Goal: Transaction & Acquisition: Obtain resource

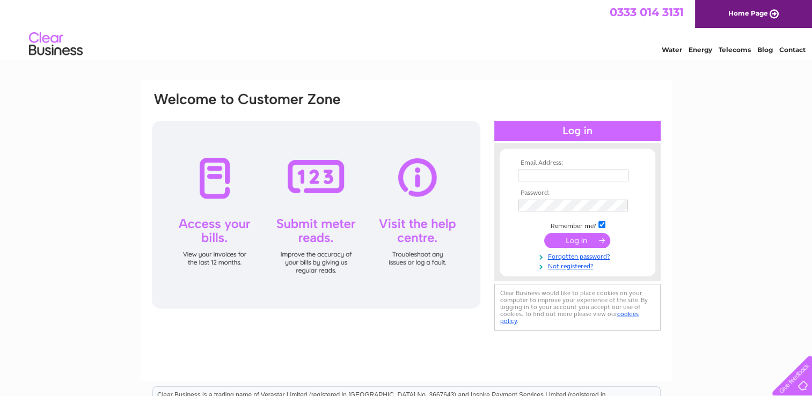
type input "poldinos@btinternet.com"
click at [577, 242] on input "submit" at bounding box center [577, 240] width 66 height 15
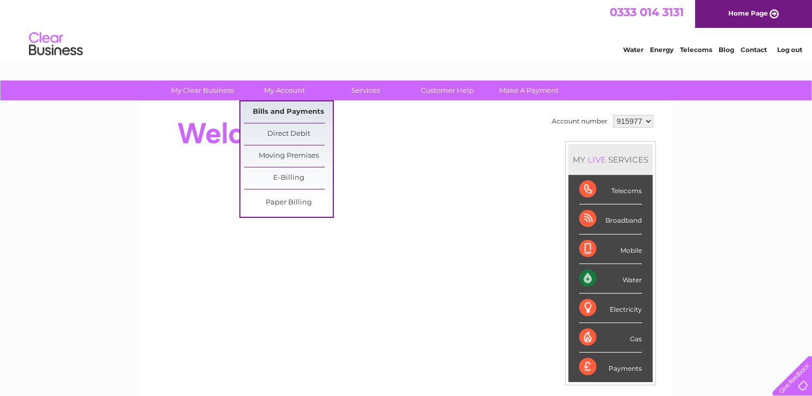
click at [290, 107] on link "Bills and Payments" at bounding box center [288, 111] width 89 height 21
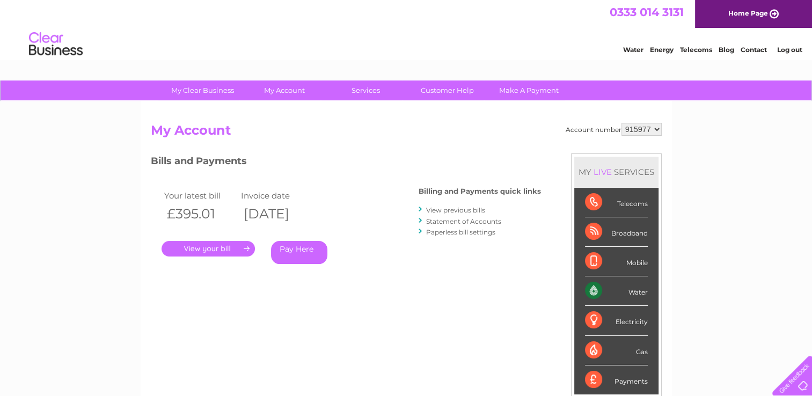
click at [290, 107] on div "Account number 915977 My Account MY LIVE SERVICES Telecoms Broadband Mobile Wat…" at bounding box center [406, 278] width 531 height 355
click at [228, 245] on link "." at bounding box center [208, 249] width 93 height 16
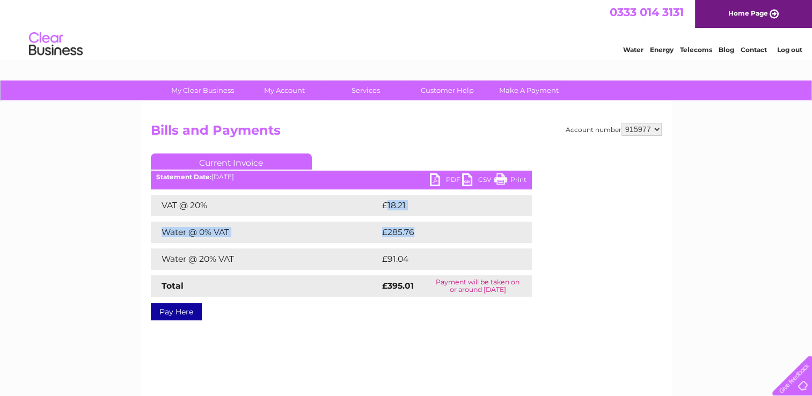
drag, startPoint x: 0, startPoint y: 0, endPoint x: 414, endPoint y: 193, distance: 457.2
click at [414, 193] on div "Current Invoice PDF CSV Print Statement Date: 02/09/2025" at bounding box center [341, 234] width 381 height 163
drag, startPoint x: 414, startPoint y: 193, endPoint x: 558, endPoint y: 235, distance: 149.3
click at [558, 235] on div "Account number 915977 Bills and Payments Current Invoice PDF CSV Print £18.21" at bounding box center [406, 220] width 511 height 194
click at [440, 182] on link "PDF" at bounding box center [446, 181] width 32 height 16
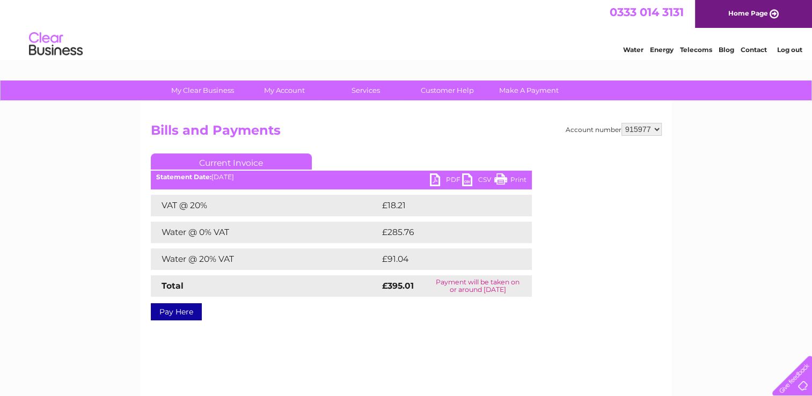
click at [440, 182] on link "PDF" at bounding box center [446, 181] width 32 height 16
